Goal: Information Seeking & Learning: Learn about a topic

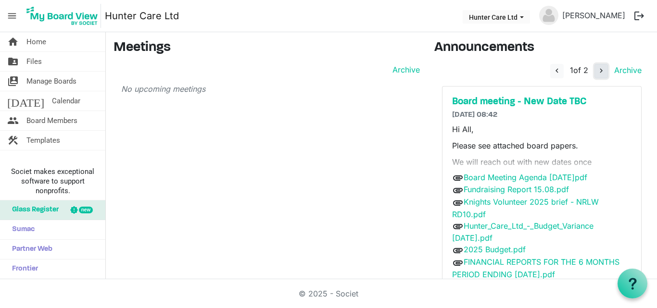
click at [596, 73] on span "navigate_next" at bounding box center [600, 70] width 9 height 9
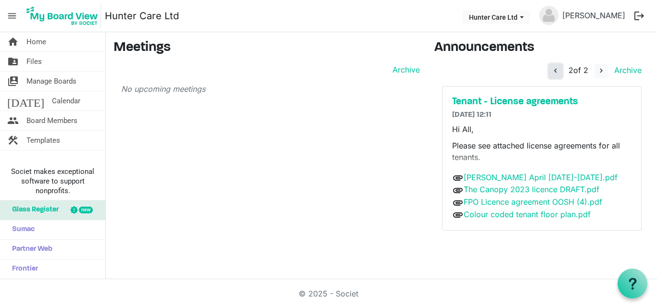
click at [553, 69] on span "navigate_before" at bounding box center [555, 70] width 9 height 9
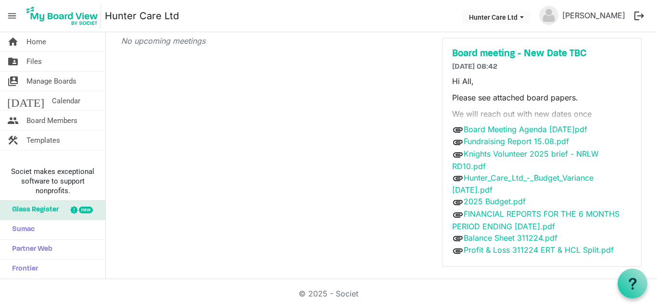
scroll to position [59, 0]
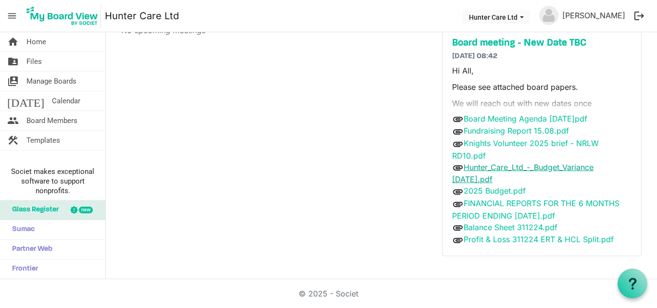
click at [516, 166] on link "Hunter_Care_Ltd_-_Budget_Variance June 2025.pdf" at bounding box center [522, 173] width 141 height 22
click at [504, 166] on link "Hunter_Care_Ltd_-_Budget_Variance June 2025.pdf" at bounding box center [522, 173] width 141 height 22
click at [504, 167] on link "Hunter_Care_Ltd_-_Budget_Variance June 2025.pdf" at bounding box center [522, 173] width 141 height 22
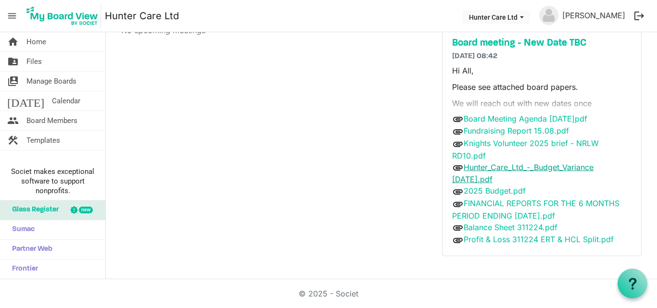
click at [460, 167] on link "Hunter_Care_Ltd_-_Budget_Variance June 2025.pdf" at bounding box center [522, 173] width 141 height 22
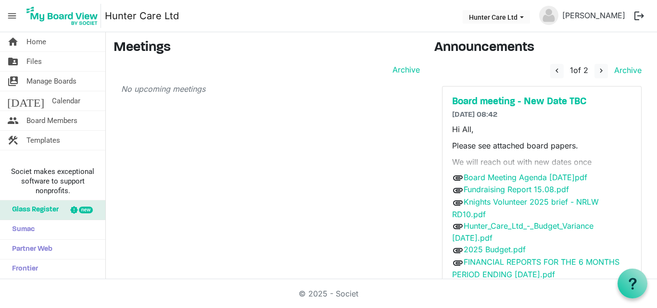
click at [639, 12] on button "logout" at bounding box center [639, 16] width 20 height 20
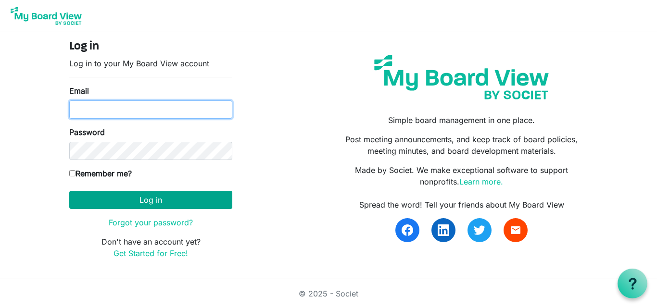
type input "[EMAIL_ADDRESS][DOMAIN_NAME]"
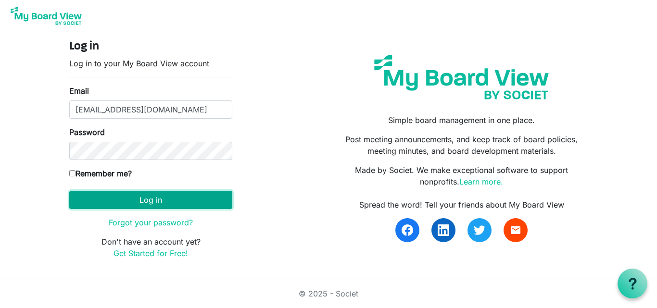
click at [145, 200] on button "Log in" at bounding box center [150, 200] width 163 height 18
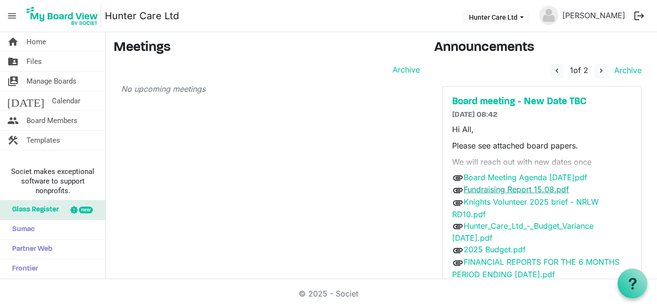
click at [513, 189] on link "Fundraising Report 15.08.pdf" at bounding box center [515, 190] width 105 height 10
click at [508, 263] on link "FINANCIAL REPORTS FOR THE 6 MONTHS PERIOD ENDING 30 JUNE 2025.pdf" at bounding box center [535, 268] width 167 height 22
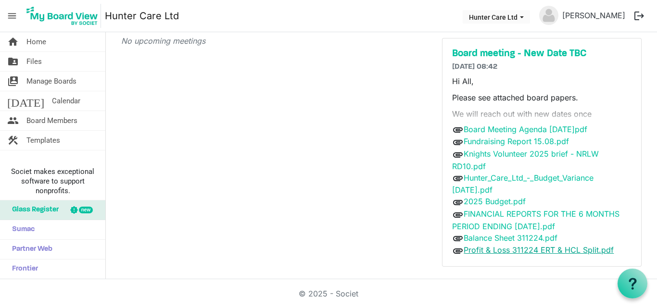
click at [505, 249] on link "Profit & Loss 311224 ERT & HCL Split.pdf" at bounding box center [538, 250] width 150 height 10
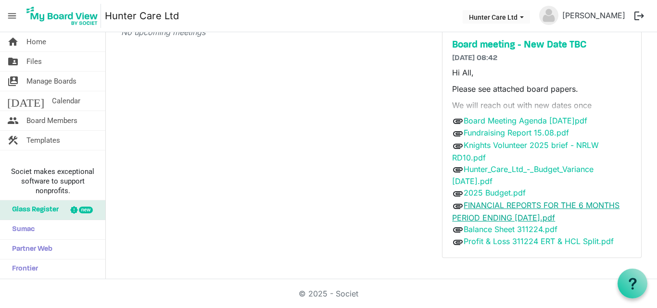
scroll to position [59, 0]
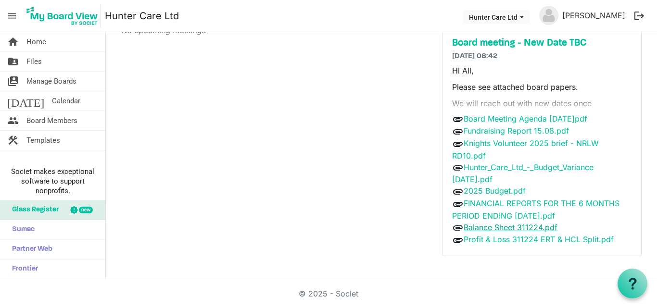
click at [507, 225] on link "Balance Sheet 311224.pdf" at bounding box center [510, 228] width 94 height 10
click at [487, 132] on link "Fundraising Report 15.08.pdf" at bounding box center [515, 131] width 105 height 10
